Goal: Information Seeking & Learning: Compare options

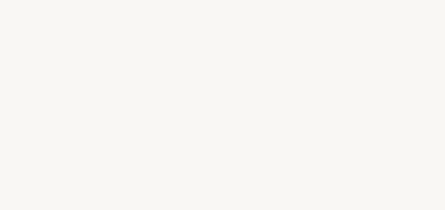
select select "FR"
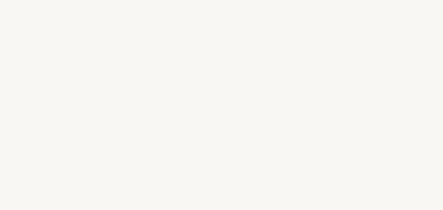
select select "FR"
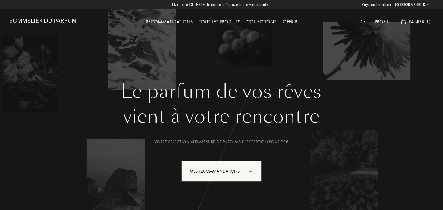
click at [411, 21] on span "Panier ( 1 )" at bounding box center [420, 22] width 22 height 6
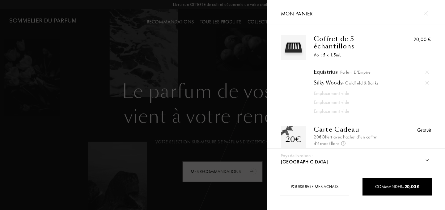
click at [426, 82] on img at bounding box center [427, 83] width 3 height 3
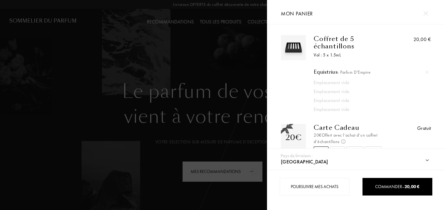
click at [319, 69] on div "Equistrius - Parfum d'Empire" at bounding box center [371, 72] width 115 height 6
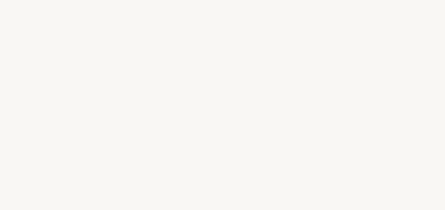
select select "FR"
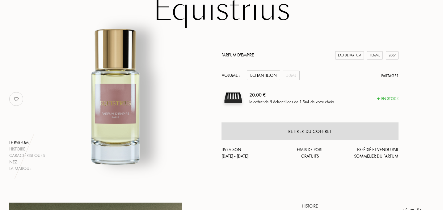
scroll to position [64, 0]
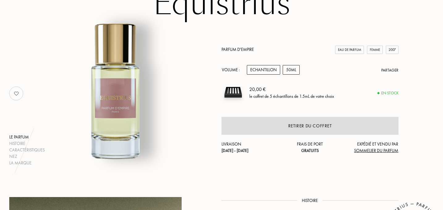
click at [295, 72] on div "50mL" at bounding box center [291, 70] width 17 height 10
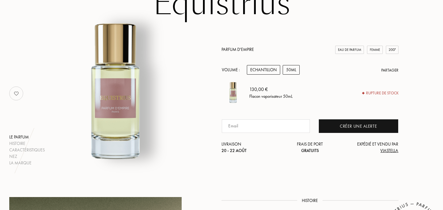
click at [268, 69] on div "Echantillon" at bounding box center [263, 70] width 33 height 10
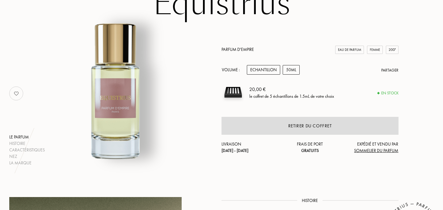
click at [289, 69] on div "50mL" at bounding box center [291, 70] width 17 height 10
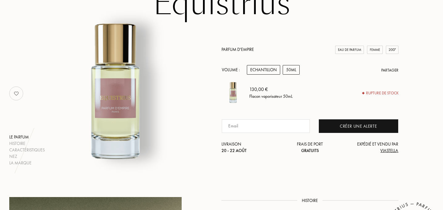
click at [265, 71] on div "Echantillon" at bounding box center [263, 70] width 33 height 10
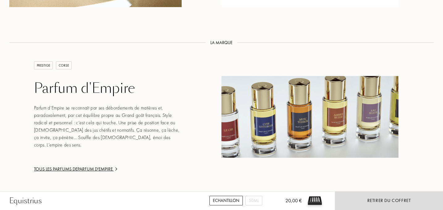
scroll to position [908, 0]
click at [74, 166] on div "Tous les parfums de Parfum d'Empire" at bounding box center [108, 169] width 148 height 7
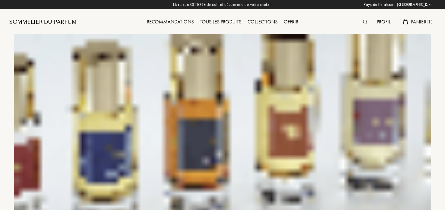
select select "FR"
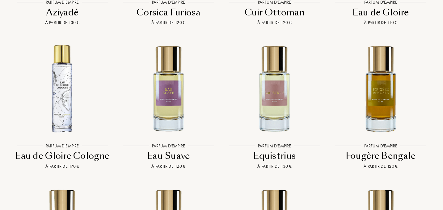
scroll to position [1470, 0]
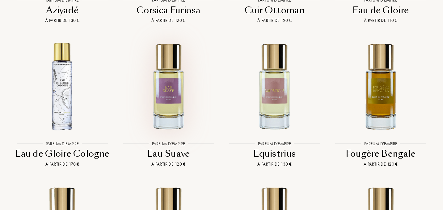
click at [176, 82] on img at bounding box center [169, 86] width 96 height 96
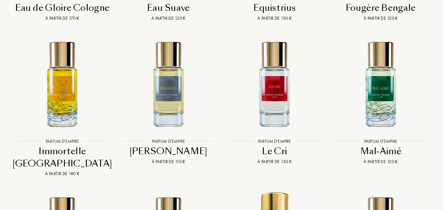
scroll to position [1617, 0]
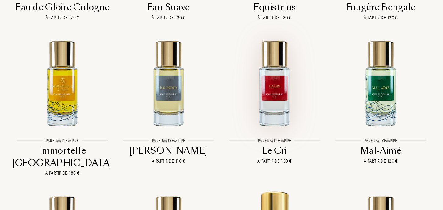
click at [278, 74] on img at bounding box center [275, 84] width 96 height 96
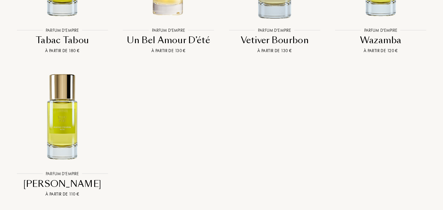
scroll to position [2028, 0]
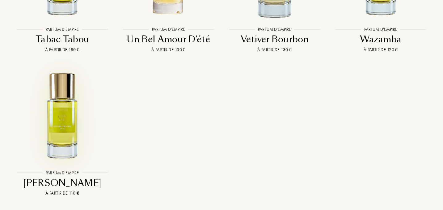
click at [74, 90] on img at bounding box center [63, 116] width 96 height 96
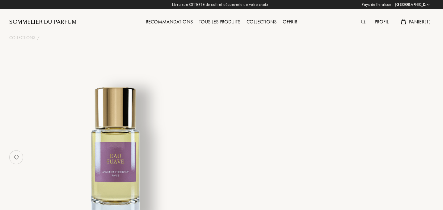
select select "FR"
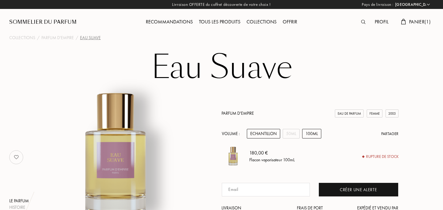
click at [271, 135] on div "Echantillon" at bounding box center [263, 134] width 33 height 10
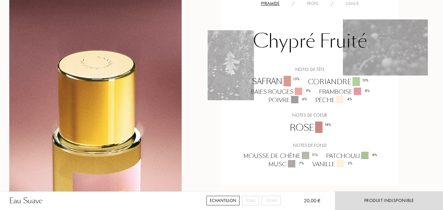
scroll to position [539, 0]
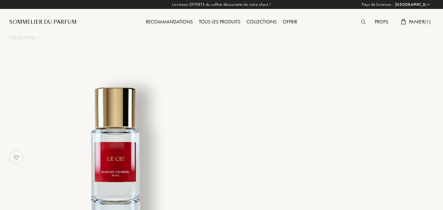
select select "FR"
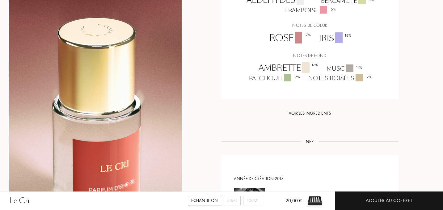
scroll to position [673, 0]
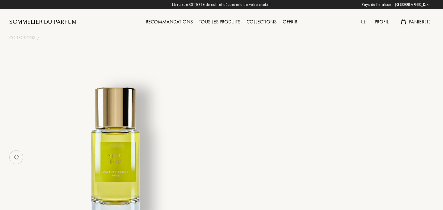
select select "FR"
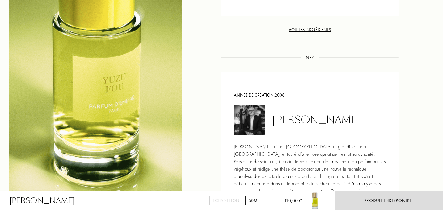
scroll to position [627, 0]
